Goal: Transaction & Acquisition: Download file/media

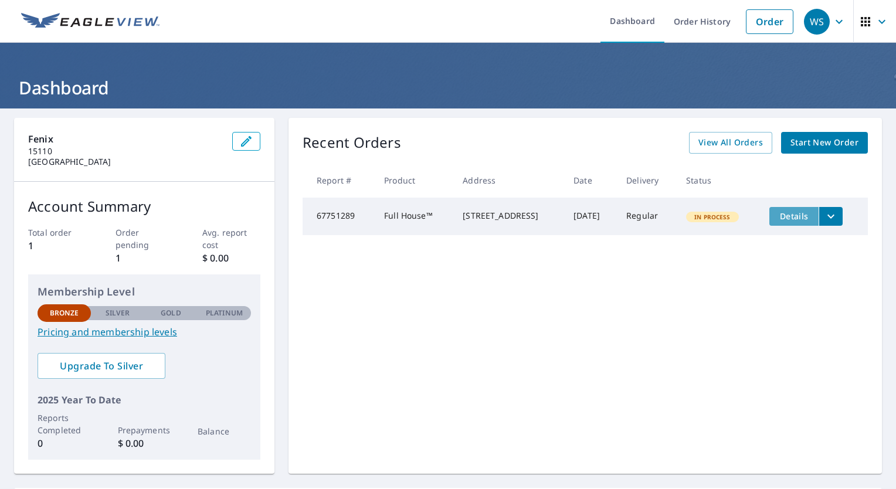
click at [777, 222] on button "Details" at bounding box center [793, 216] width 49 height 19
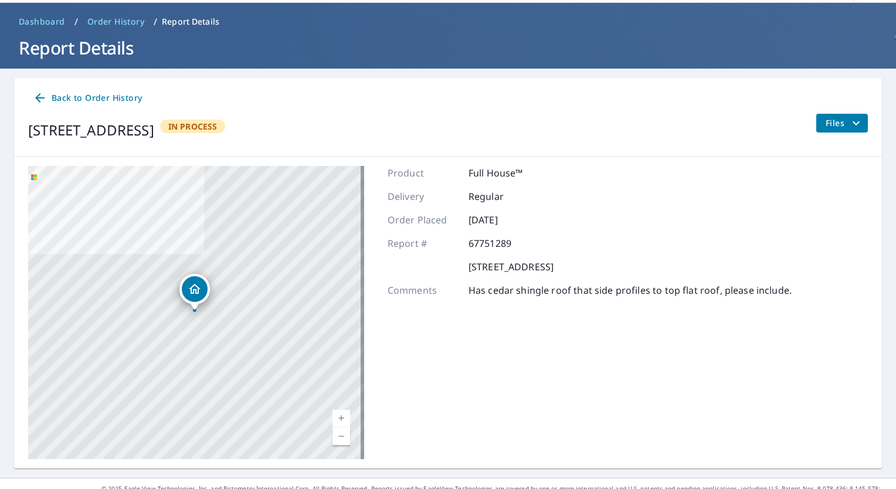
scroll to position [57, 0]
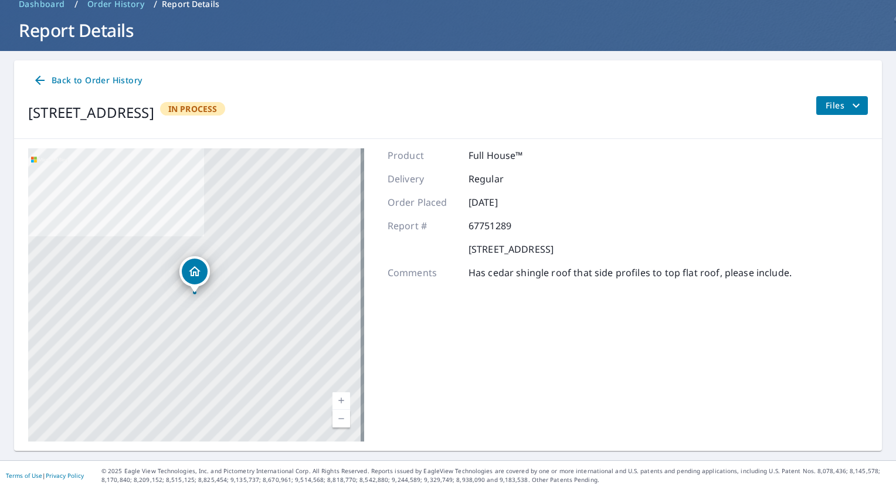
click at [837, 121] on div "Files" at bounding box center [842, 112] width 52 height 33
click at [839, 110] on span "Files" at bounding box center [845, 106] width 38 height 14
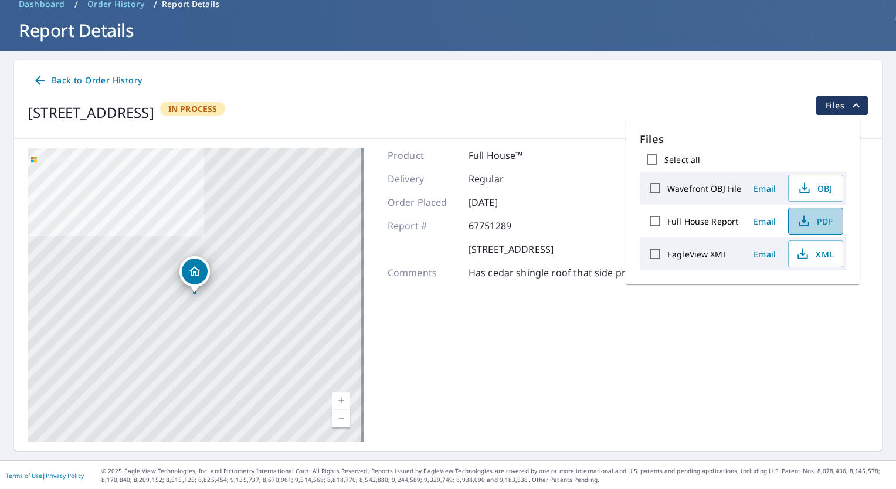
click at [819, 221] on span "PDF" at bounding box center [815, 221] width 38 height 14
